Goal: Information Seeking & Learning: Learn about a topic

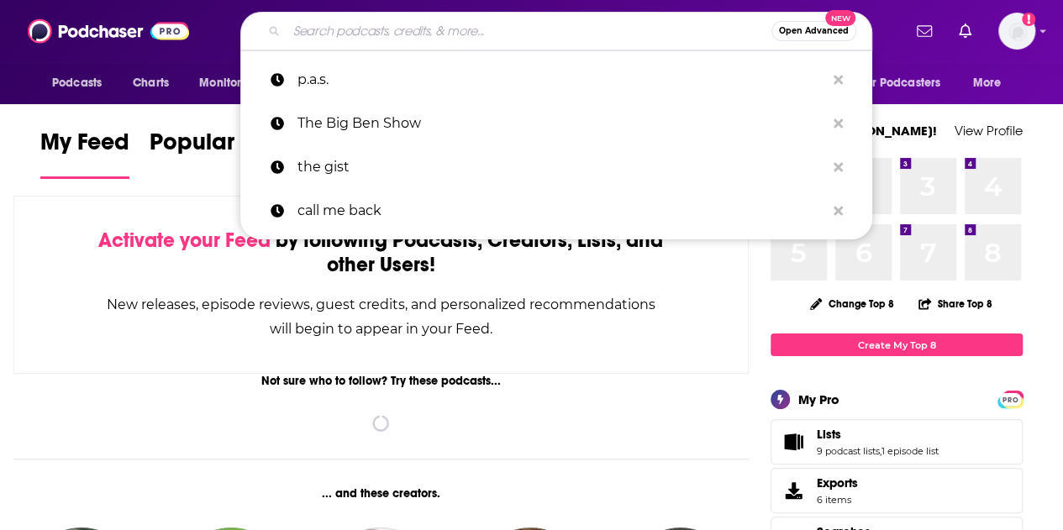
click at [438, 32] on input "Search podcasts, credits, & more..." at bounding box center [528, 31] width 485 height 27
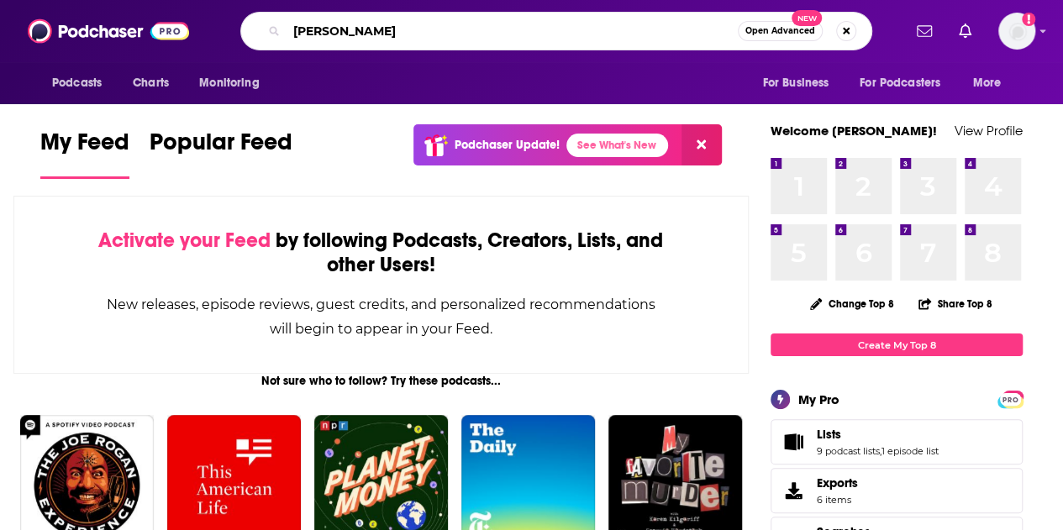
type input "[PERSON_NAME]"
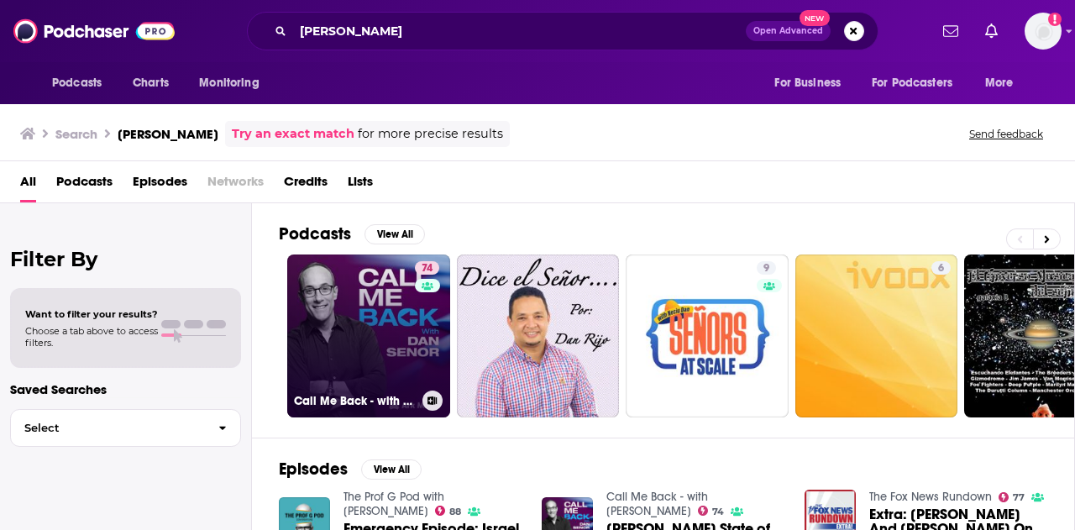
click at [349, 304] on link "74 Call Me Back - with [PERSON_NAME]" at bounding box center [368, 336] width 163 height 163
